Goal: Task Accomplishment & Management: Use online tool/utility

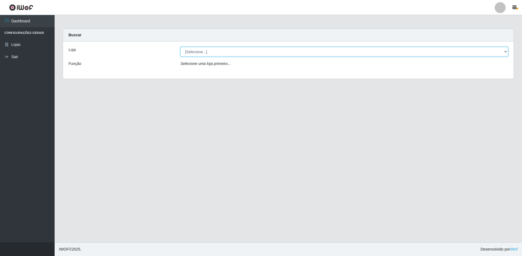
click at [260, 53] on select "[Selecione...] Extrabom - Loja 13 [GEOGRAPHIC_DATA]" at bounding box center [344, 52] width 328 height 10
select select "436"
click at [180, 47] on select "[Selecione...] Extrabom - Loja 13 [GEOGRAPHIC_DATA]" at bounding box center [344, 52] width 328 height 10
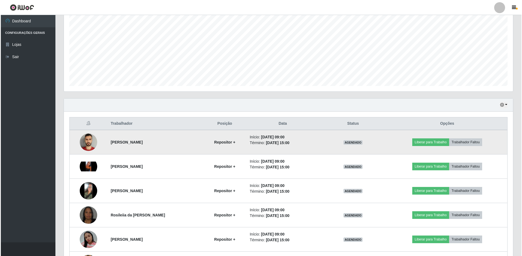
scroll to position [136, 0]
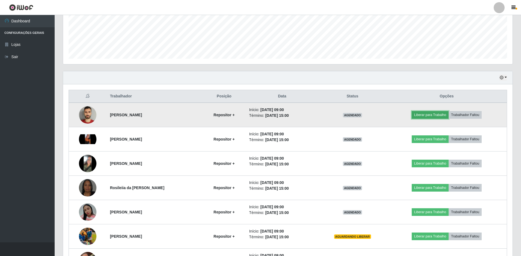
click at [436, 115] on button "Liberar para Trabalho" at bounding box center [429, 115] width 37 height 8
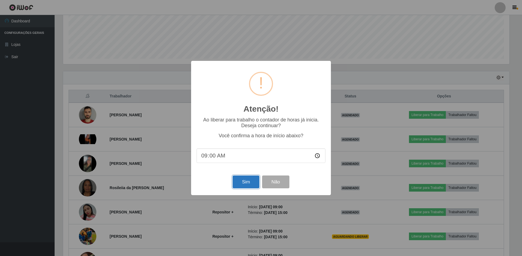
click at [245, 179] on button "Sim" at bounding box center [246, 182] width 26 height 13
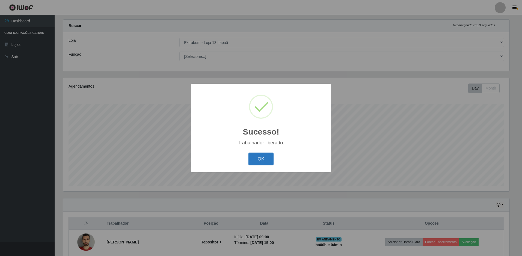
click at [255, 161] on button "OK" at bounding box center [260, 159] width 25 height 13
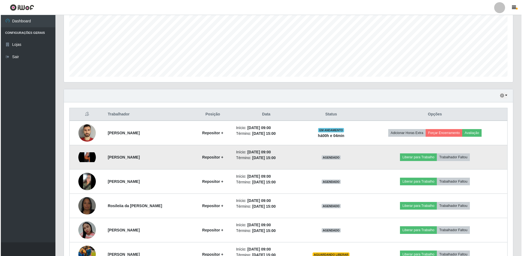
scroll to position [146, 0]
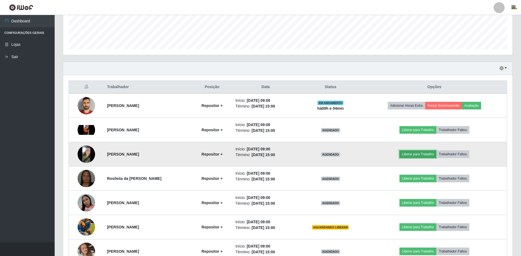
click at [413, 155] on button "Liberar para Trabalho" at bounding box center [417, 154] width 37 height 8
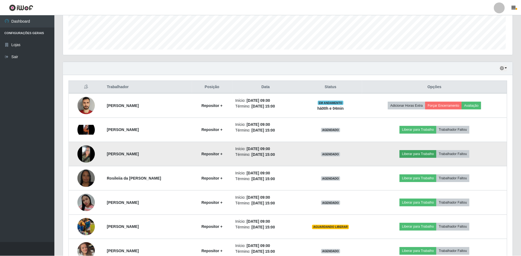
scroll to position [113, 446]
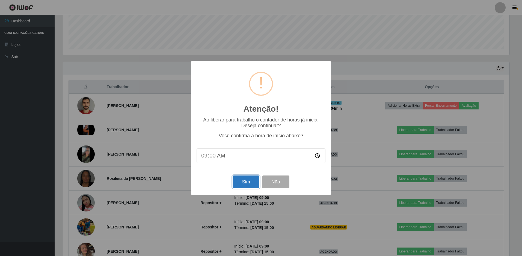
click at [244, 182] on button "Sim" at bounding box center [246, 182] width 26 height 13
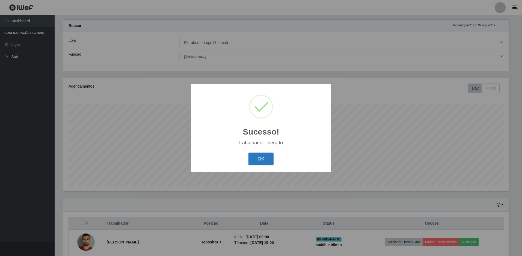
click at [259, 158] on button "OK" at bounding box center [260, 159] width 25 height 13
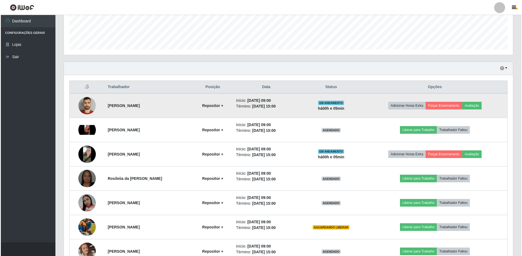
scroll to position [173, 0]
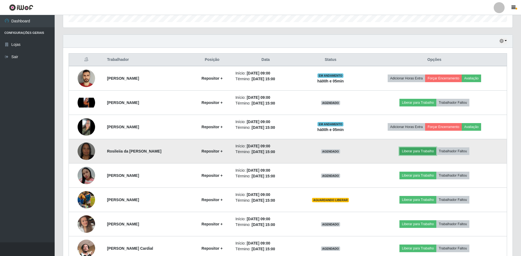
click at [415, 151] on button "Liberar para Trabalho" at bounding box center [417, 151] width 37 height 8
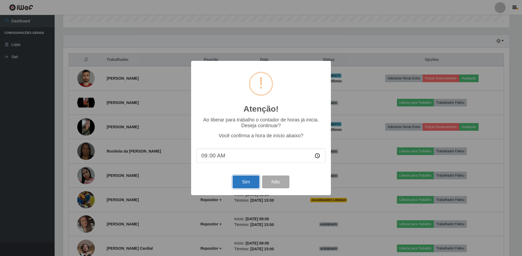
click at [245, 182] on button "Sim" at bounding box center [246, 182] width 26 height 13
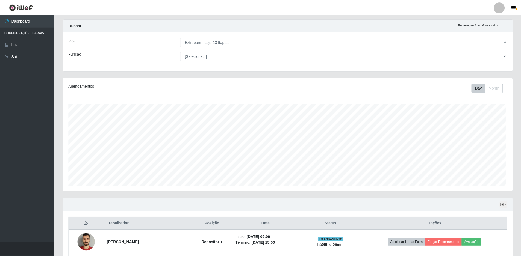
scroll to position [0, 0]
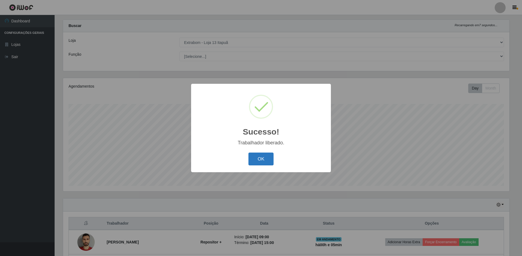
click at [266, 158] on button "OK" at bounding box center [260, 159] width 25 height 13
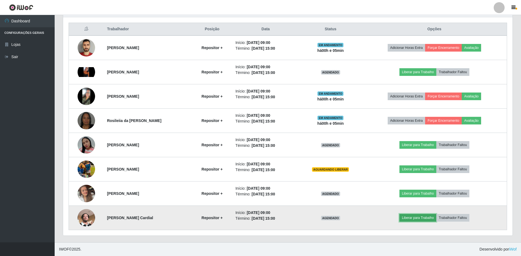
click at [412, 217] on button "Liberar para Trabalho" at bounding box center [417, 218] width 37 height 8
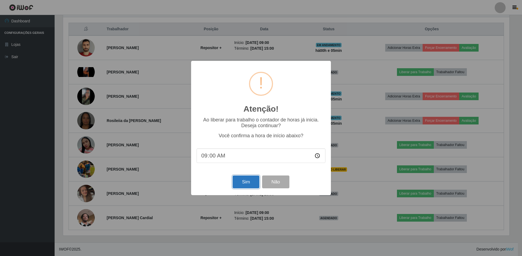
click at [242, 184] on button "Sim" at bounding box center [246, 182] width 26 height 13
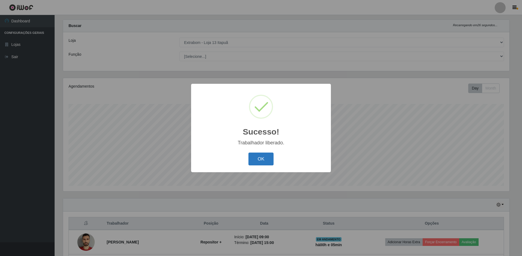
click at [260, 157] on button "OK" at bounding box center [260, 159] width 25 height 13
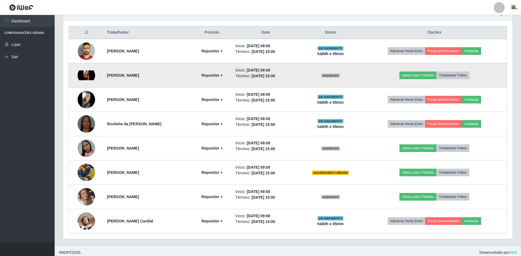
click at [88, 75] on img at bounding box center [86, 75] width 17 height 10
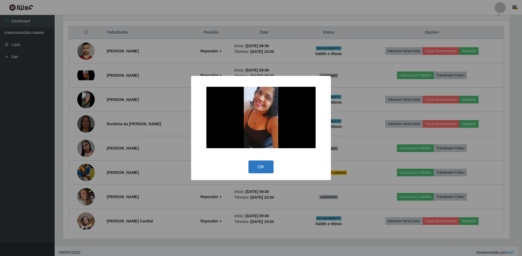
click at [262, 166] on button "OK" at bounding box center [260, 167] width 25 height 13
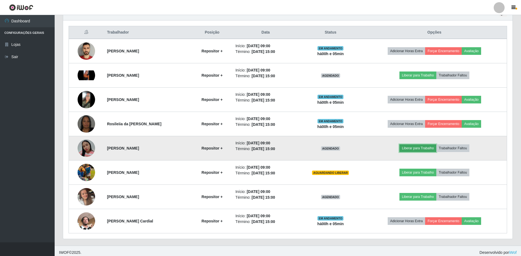
click at [412, 148] on button "Liberar para Trabalho" at bounding box center [417, 148] width 37 height 8
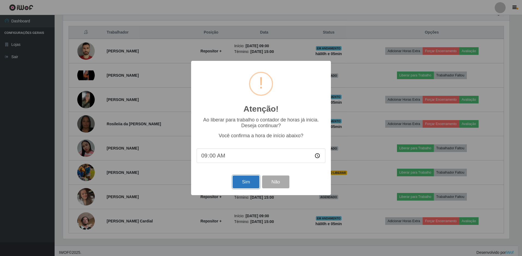
click at [248, 185] on button "Sim" at bounding box center [246, 182] width 26 height 13
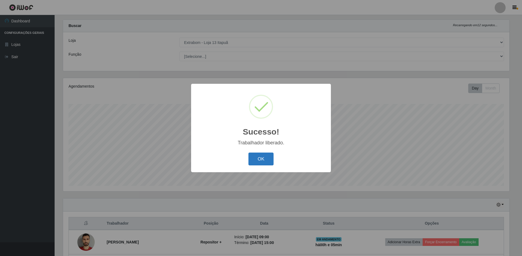
click at [259, 162] on button "OK" at bounding box center [260, 159] width 25 height 13
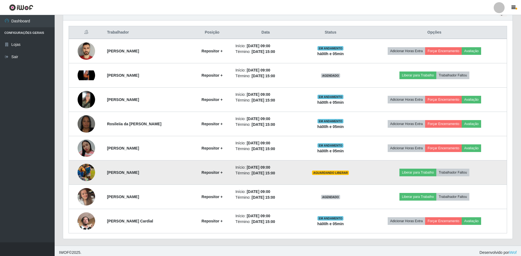
click at [82, 172] on img at bounding box center [86, 172] width 17 height 31
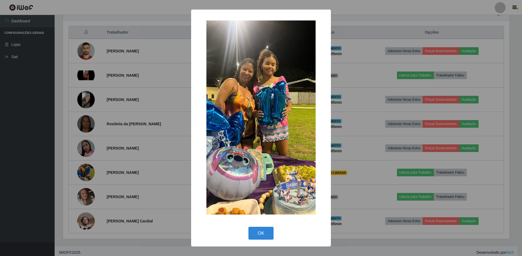
click at [82, 172] on div "× OK Cancel" at bounding box center [261, 128] width 522 height 256
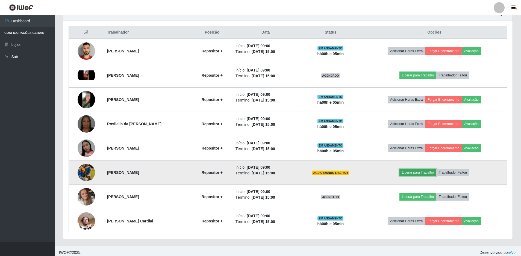
click at [417, 171] on button "Liberar para Trabalho" at bounding box center [417, 173] width 37 height 8
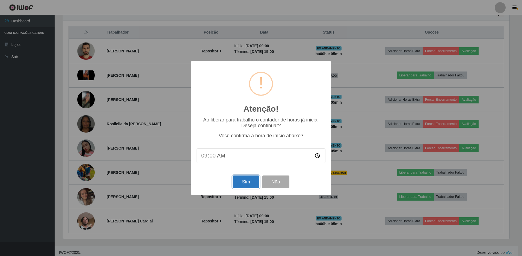
click at [250, 182] on button "Sim" at bounding box center [246, 182] width 26 height 13
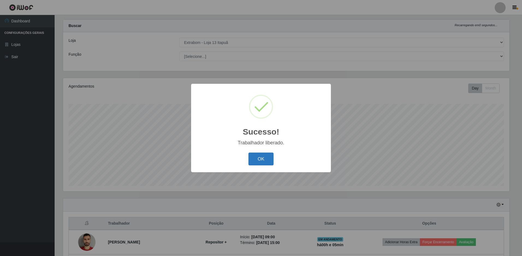
click at [266, 159] on button "OK" at bounding box center [260, 159] width 25 height 13
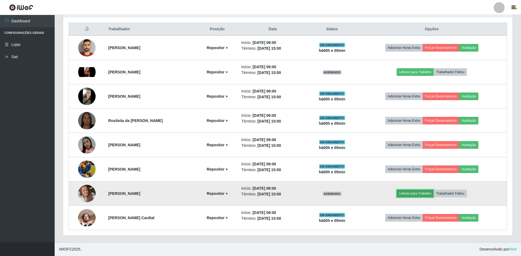
click at [409, 193] on button "Liberar para Trabalho" at bounding box center [414, 194] width 37 height 8
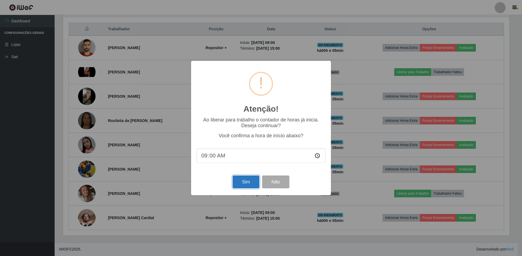
click at [247, 180] on button "Sim" at bounding box center [246, 182] width 26 height 13
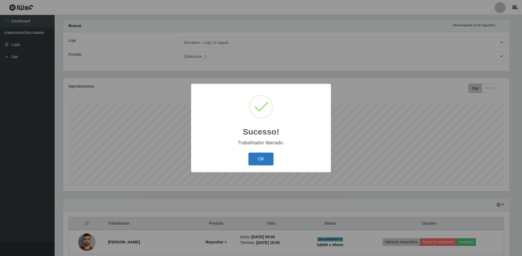
click at [262, 160] on button "OK" at bounding box center [260, 159] width 25 height 13
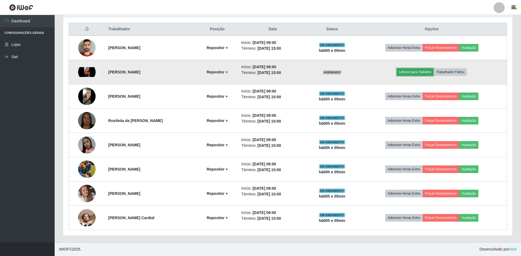
click at [409, 72] on button "Liberar para Trabalho" at bounding box center [414, 72] width 37 height 8
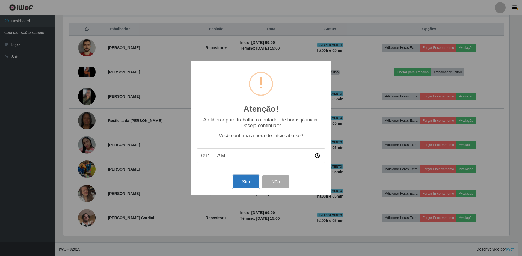
click at [245, 185] on button "Sim" at bounding box center [246, 182] width 26 height 13
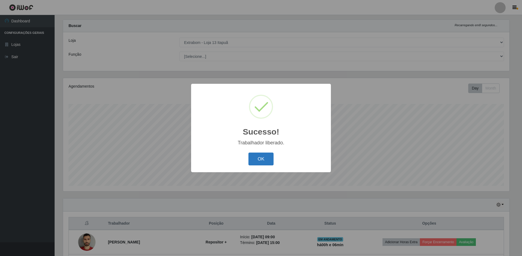
click at [256, 160] on button "OK" at bounding box center [260, 159] width 25 height 13
